Goal: Information Seeking & Learning: Find specific fact

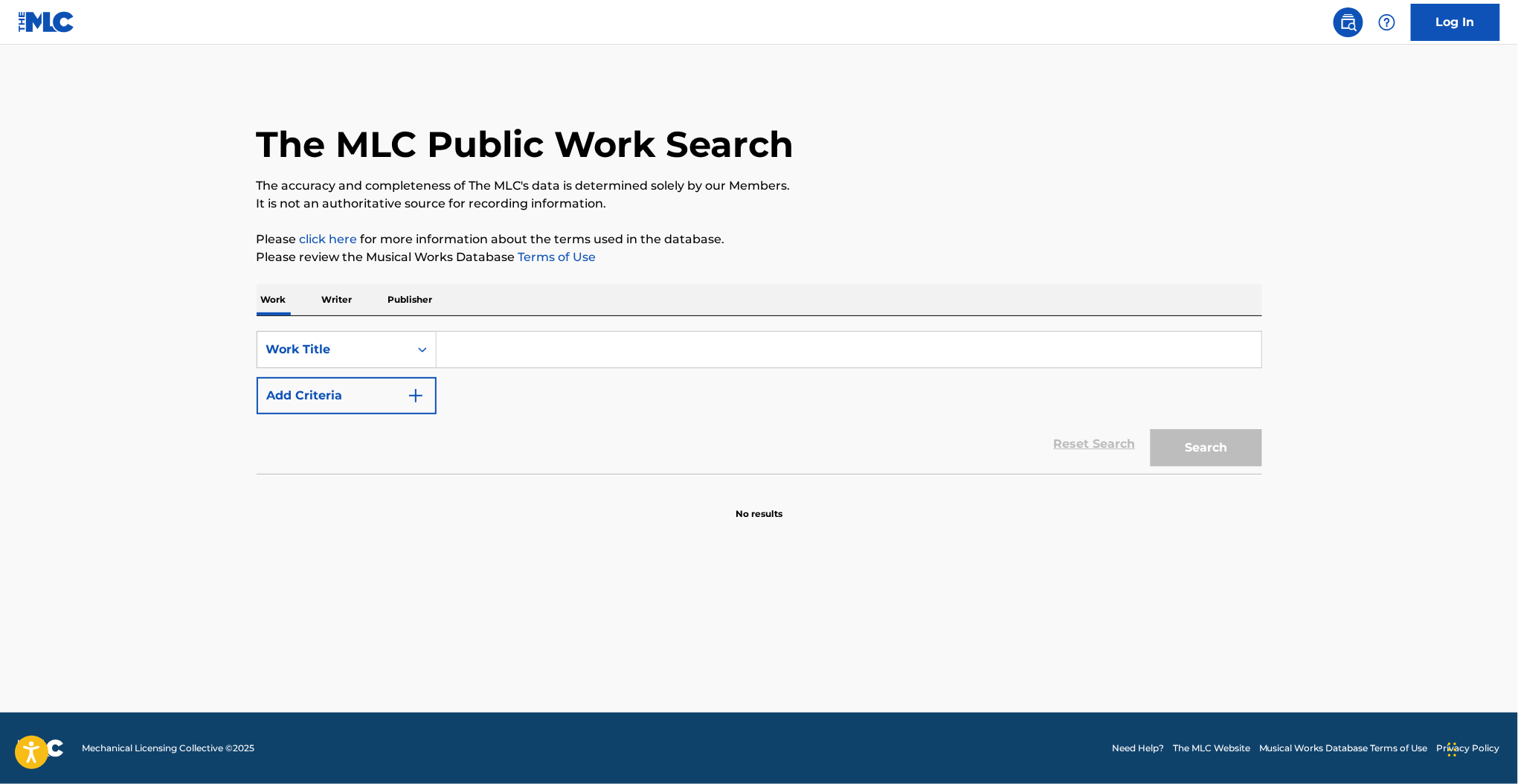
click at [513, 344] on input "Search Form" at bounding box center [849, 349] width 825 height 36
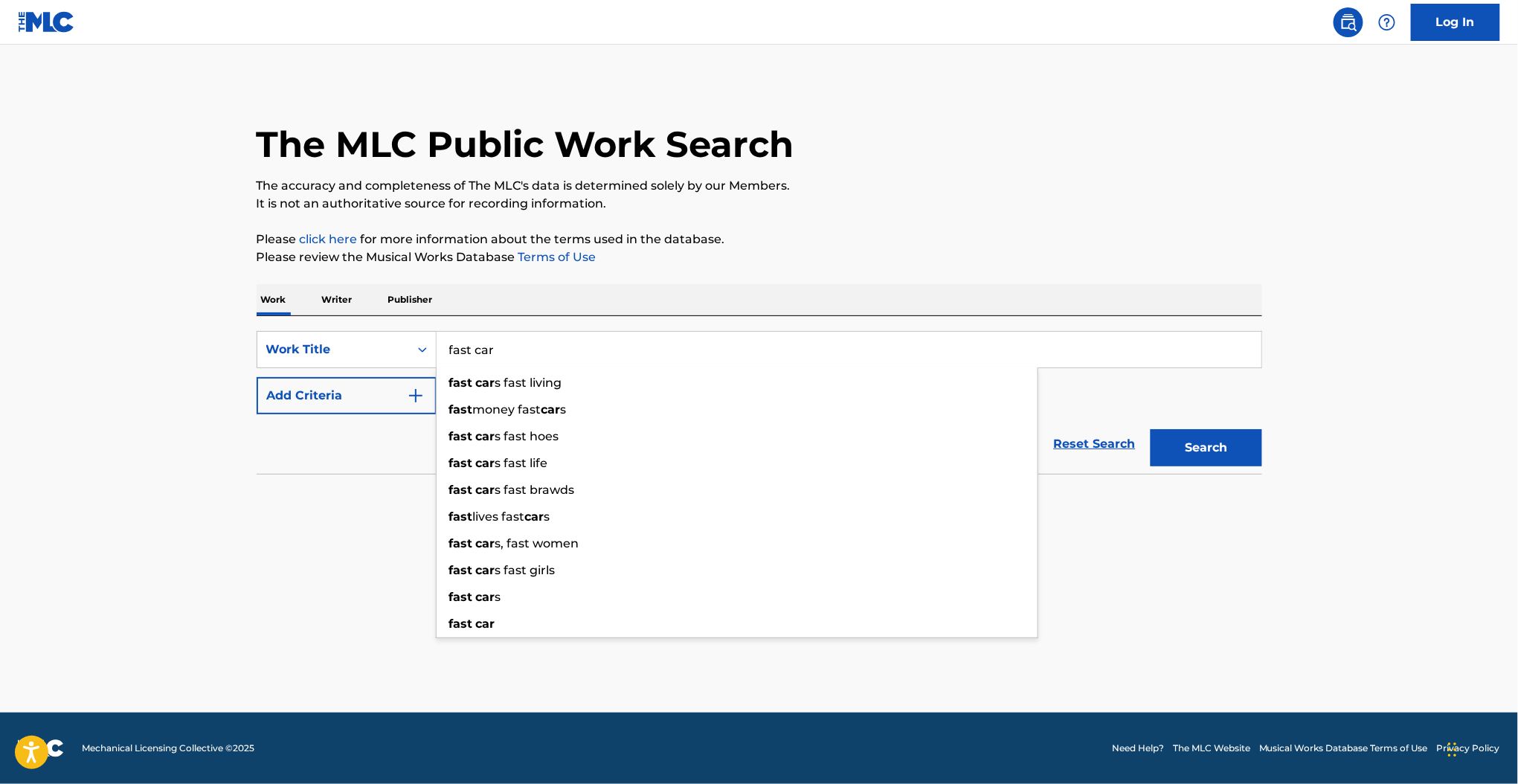
type input "fast car"
click at [1151, 429] on button "Search" at bounding box center [1206, 448] width 111 height 37
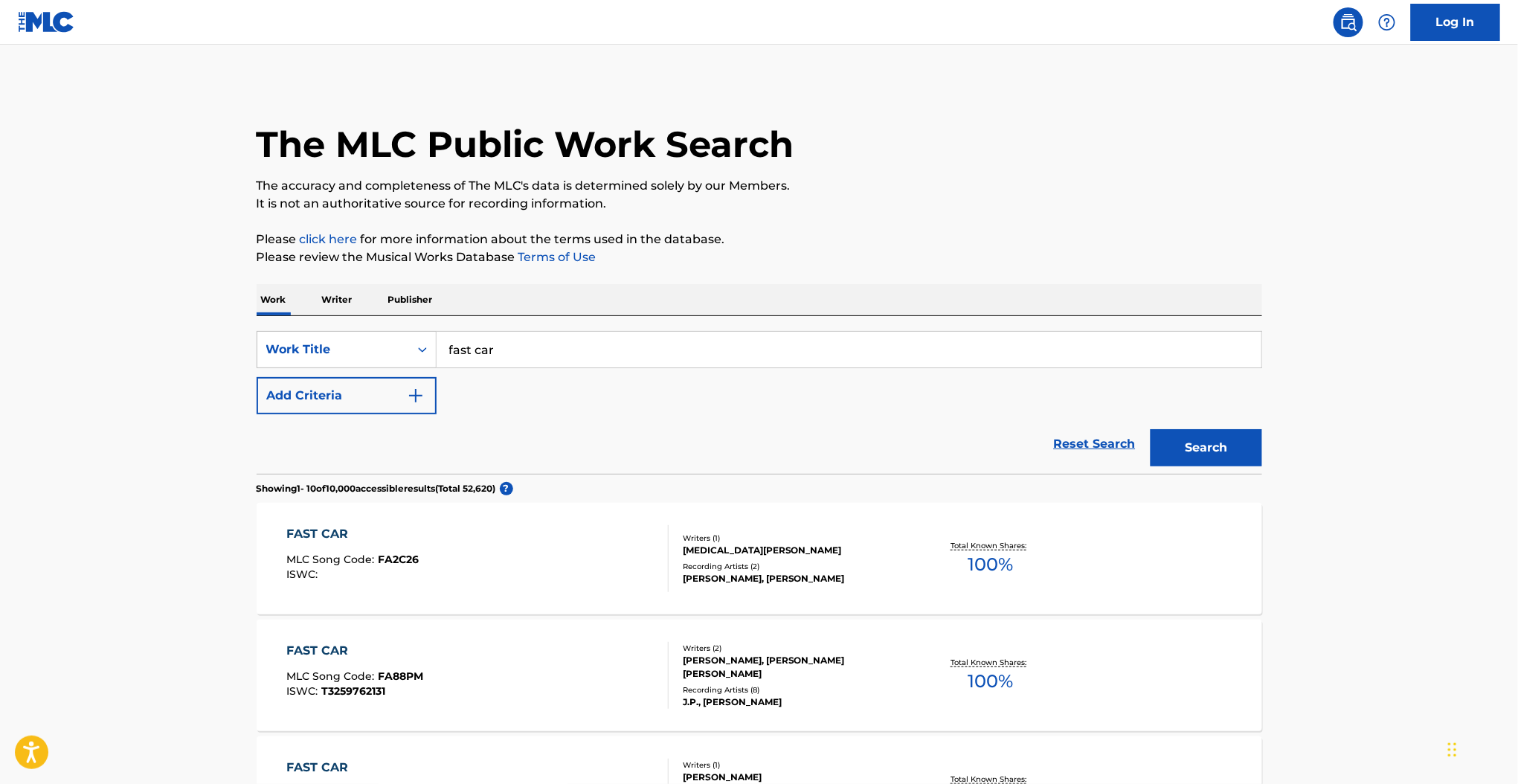
click at [394, 398] on button "Add Criteria" at bounding box center [347, 396] width 180 height 37
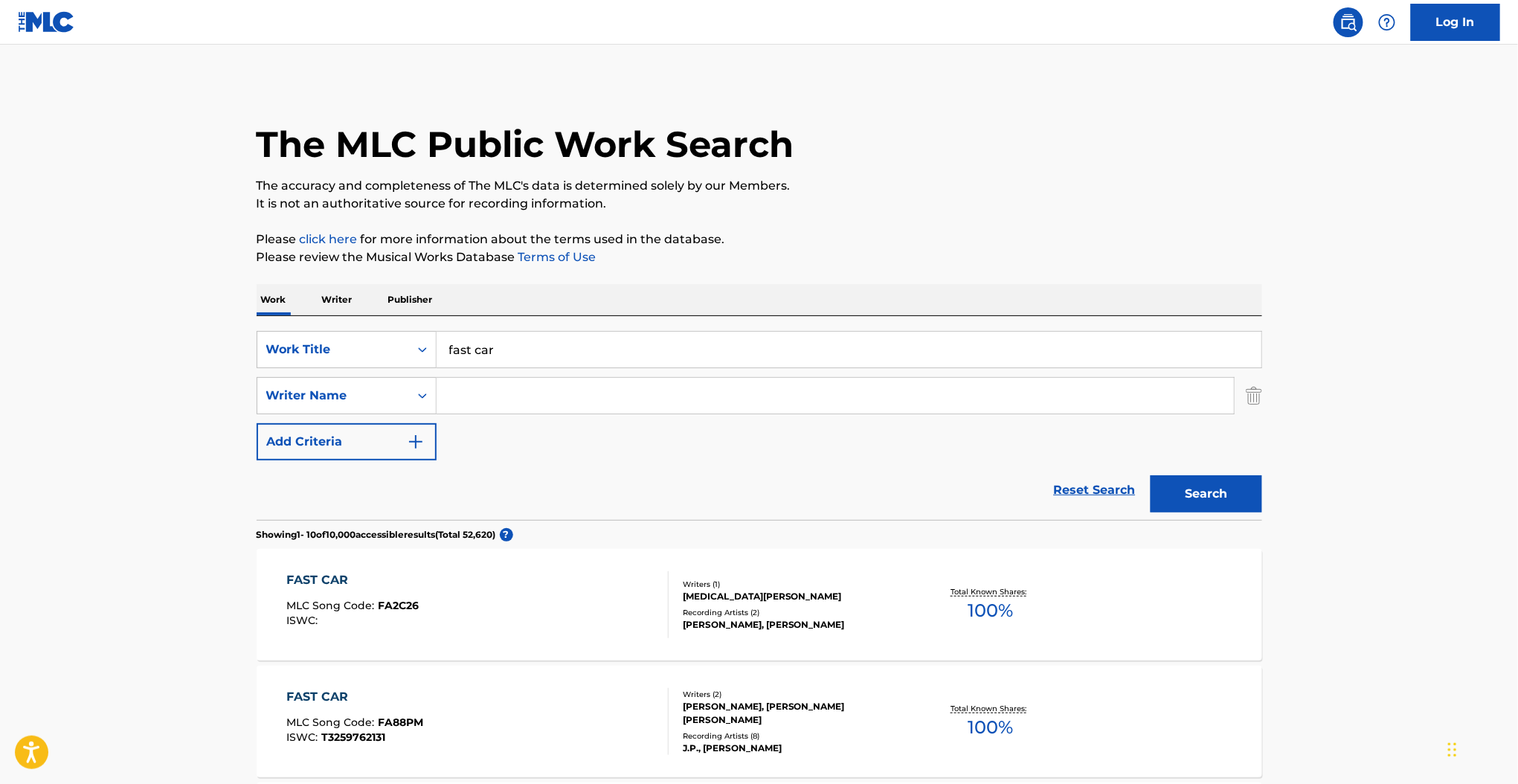
click at [498, 403] on input "Search Form" at bounding box center [835, 396] width 798 height 36
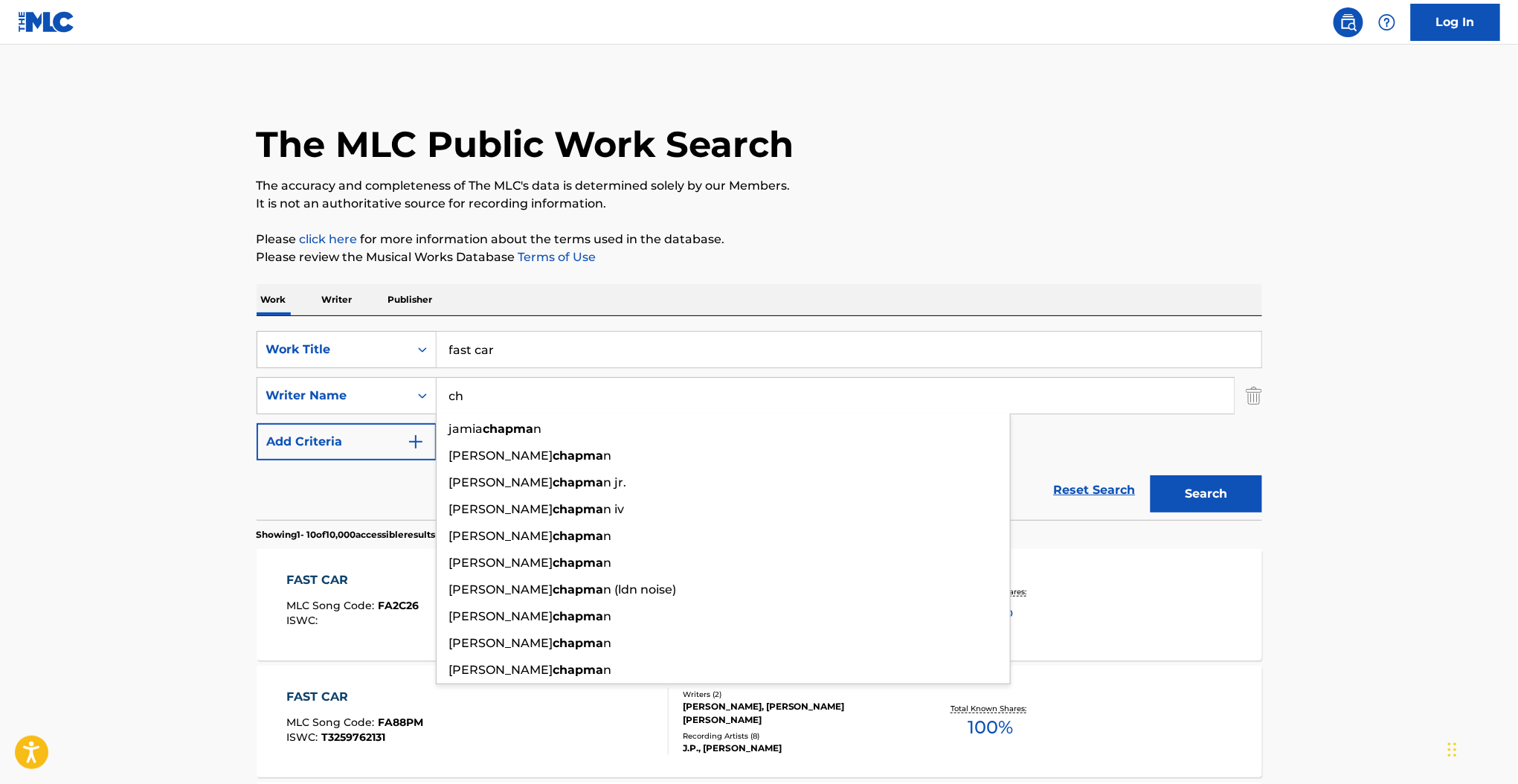
type input "c"
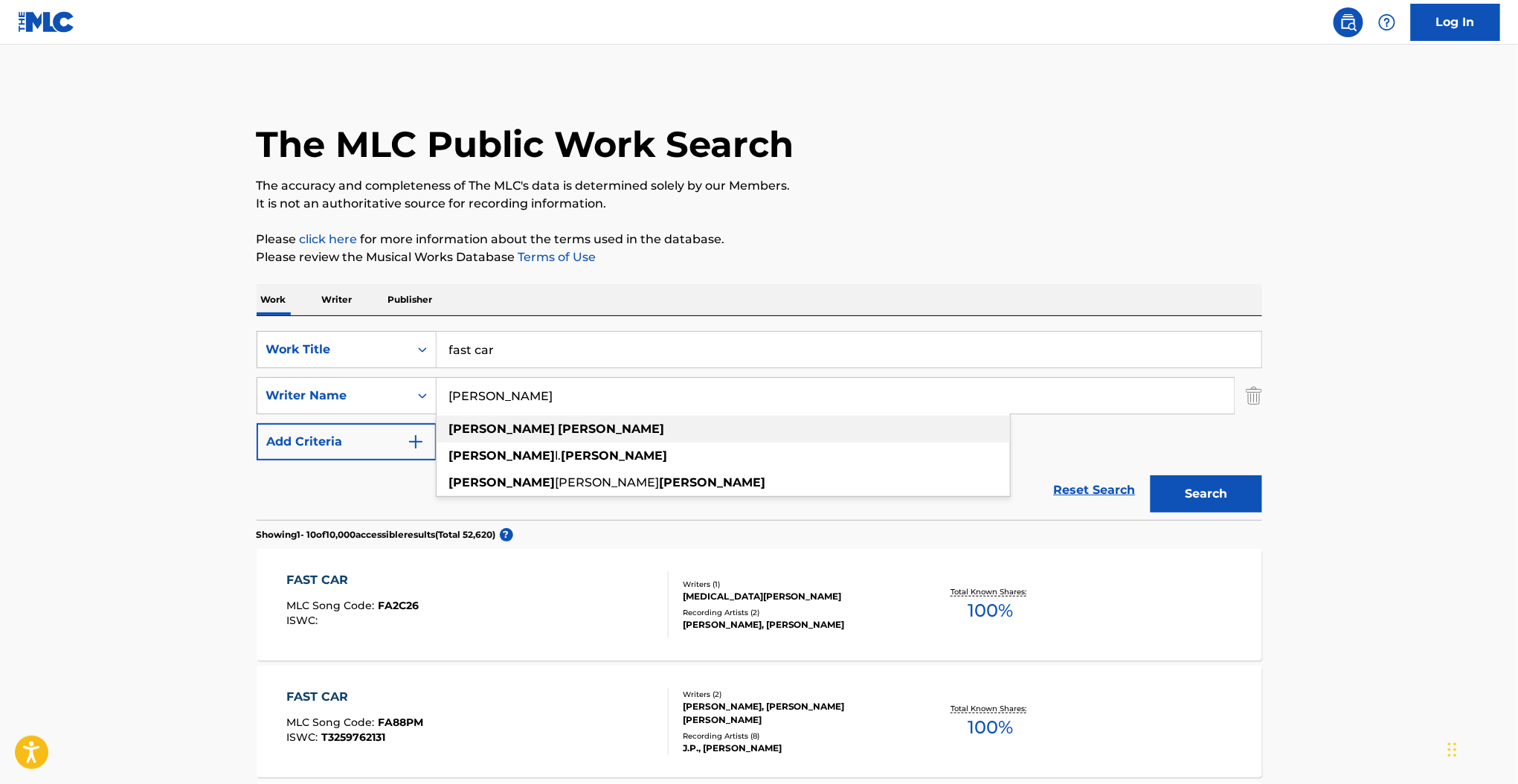
type input "[PERSON_NAME]"
click at [559, 434] on strong "[PERSON_NAME]" at bounding box center [611, 429] width 106 height 14
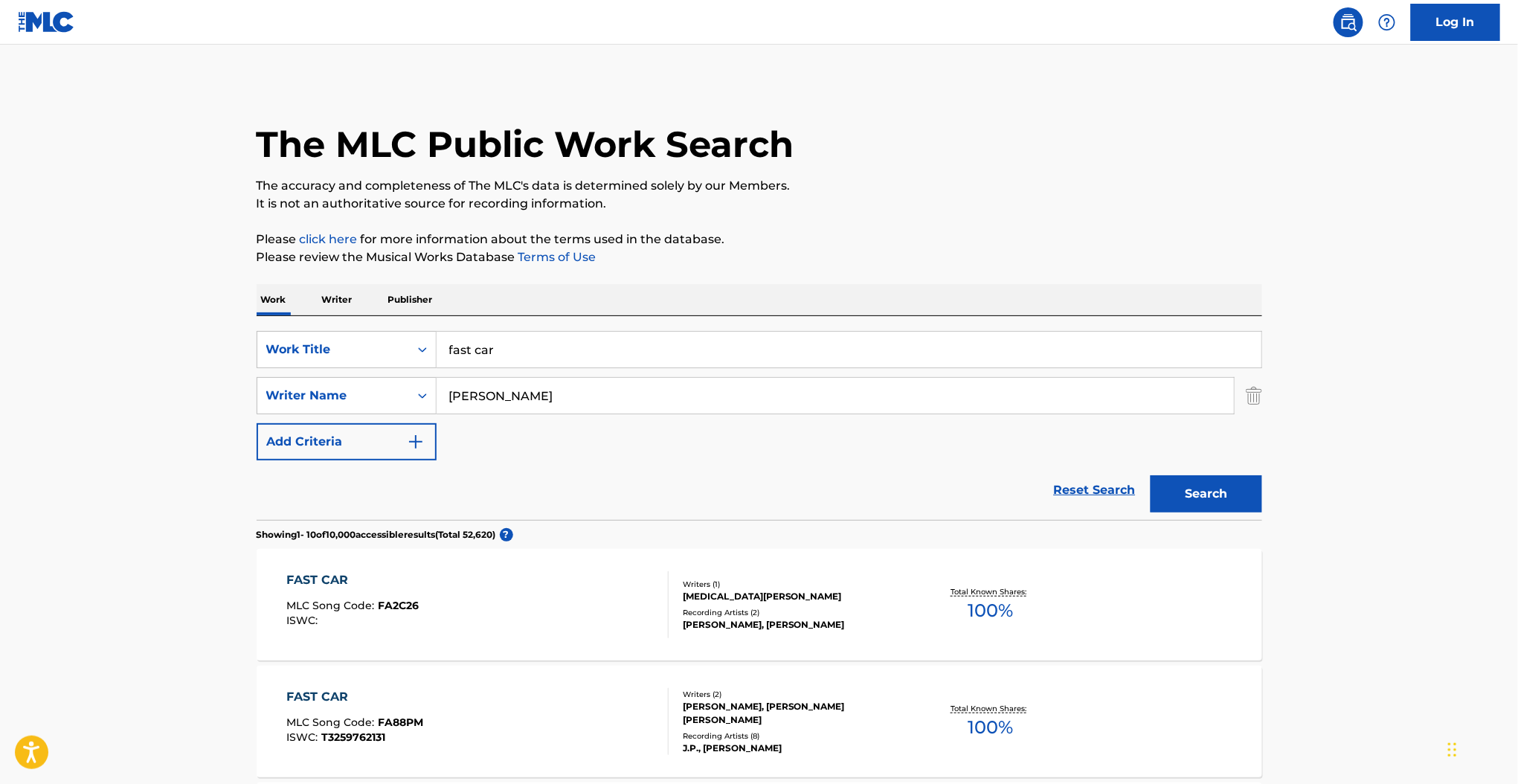
click at [1190, 503] on button "Search" at bounding box center [1206, 494] width 111 height 37
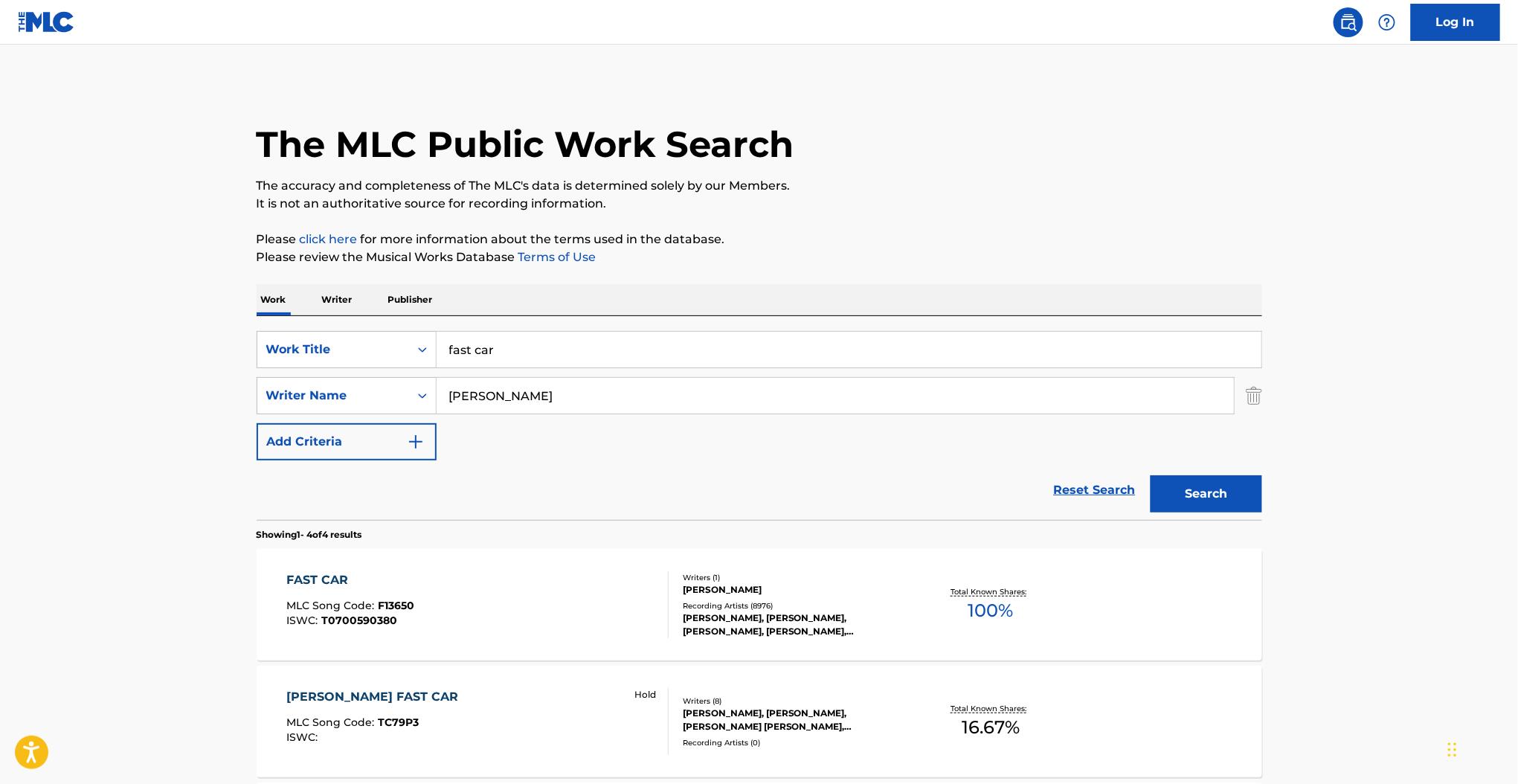
click at [725, 592] on div "[PERSON_NAME]" at bounding box center [795, 589] width 225 height 13
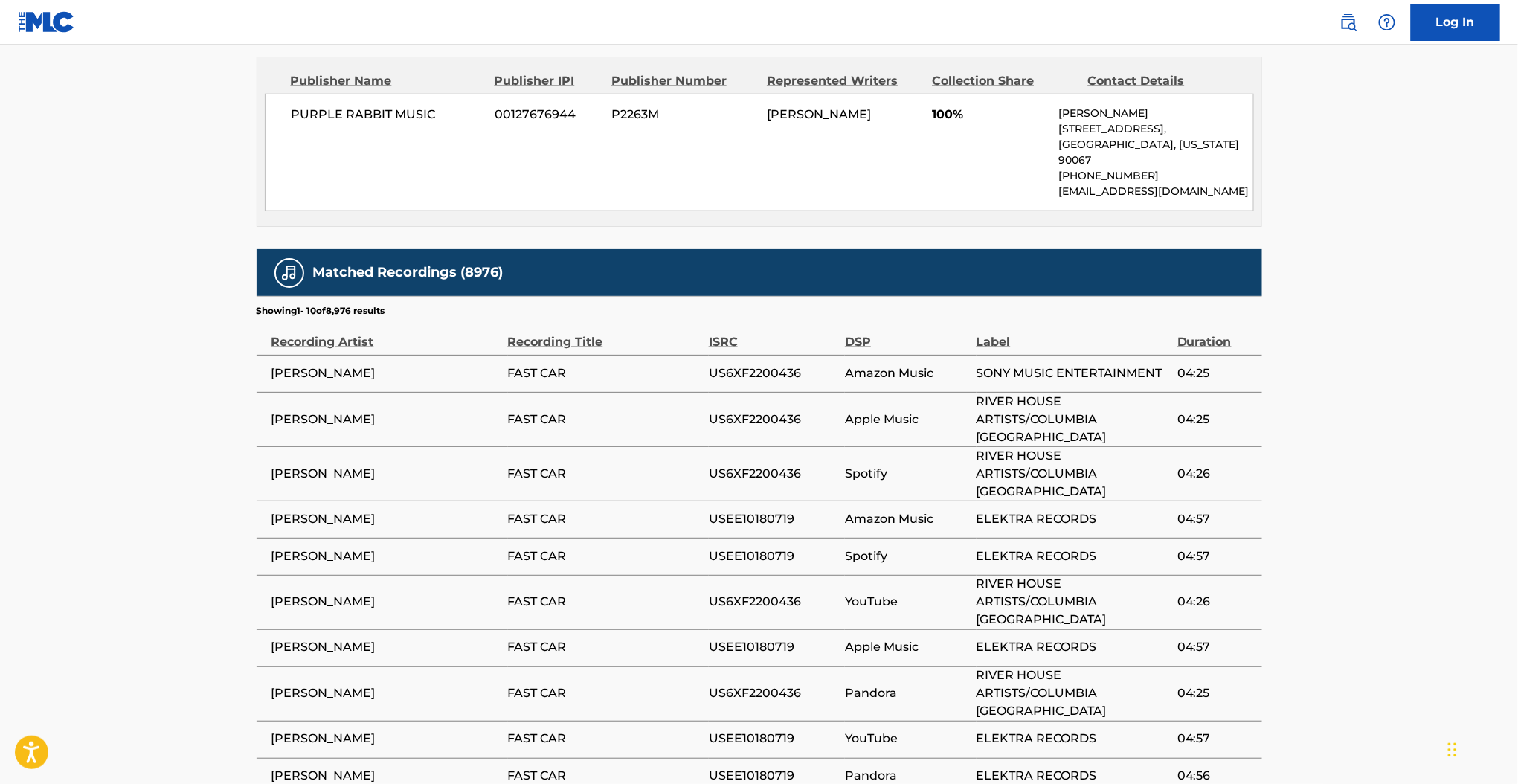
scroll to position [712, 0]
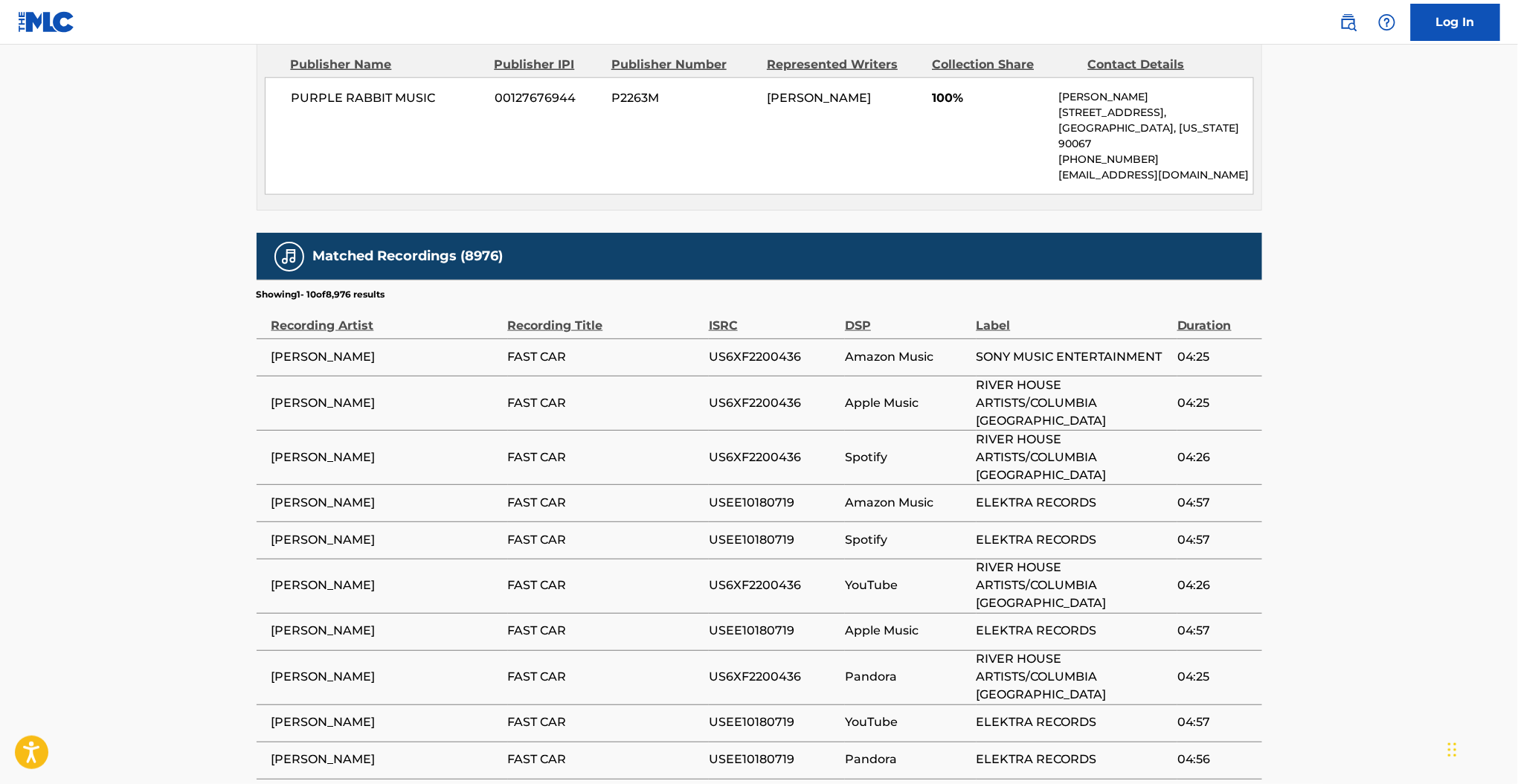
click at [1021, 531] on span "ELEKTRA RECORDS" at bounding box center [1073, 540] width 193 height 18
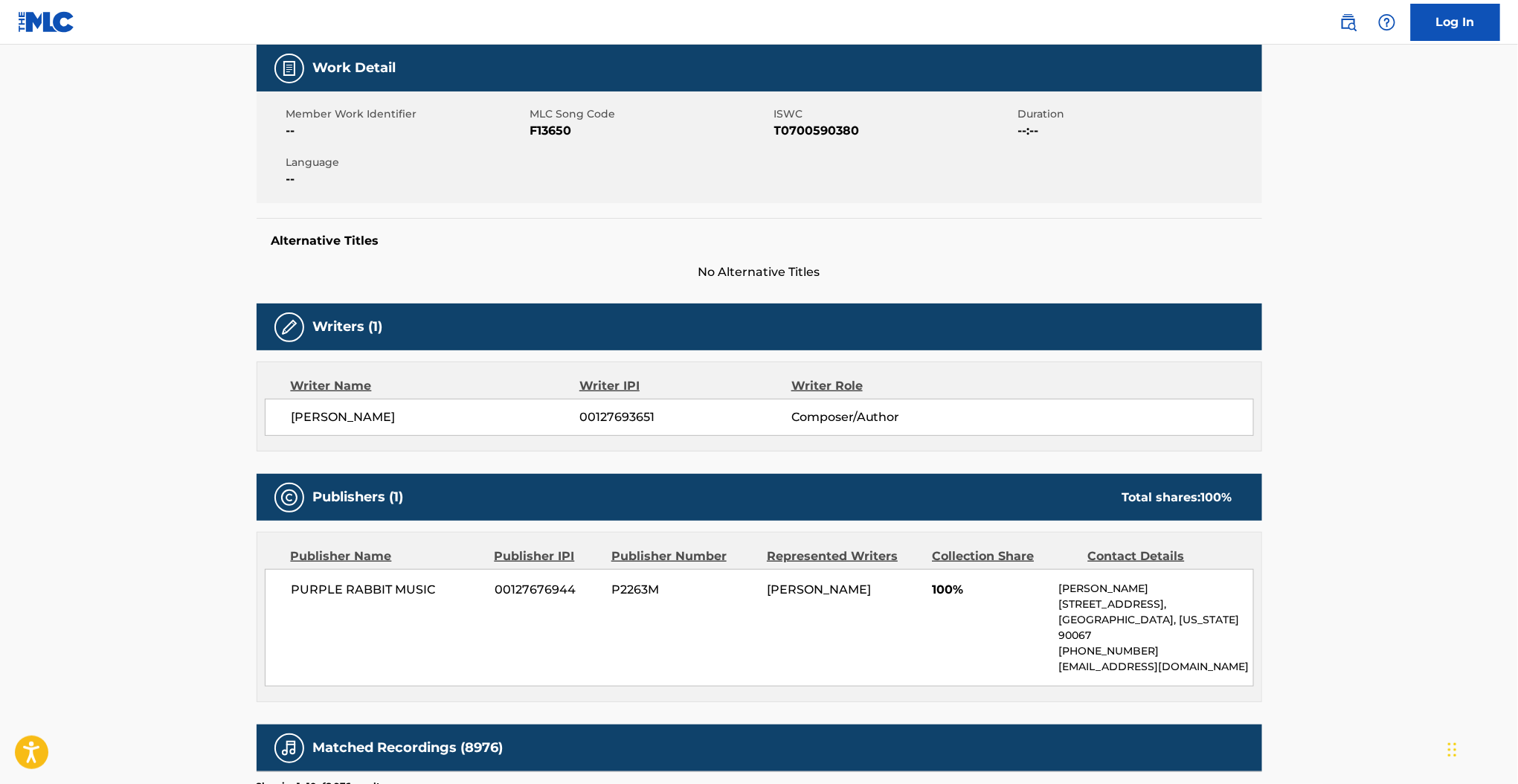
scroll to position [294, 0]
